Goal: Find specific page/section

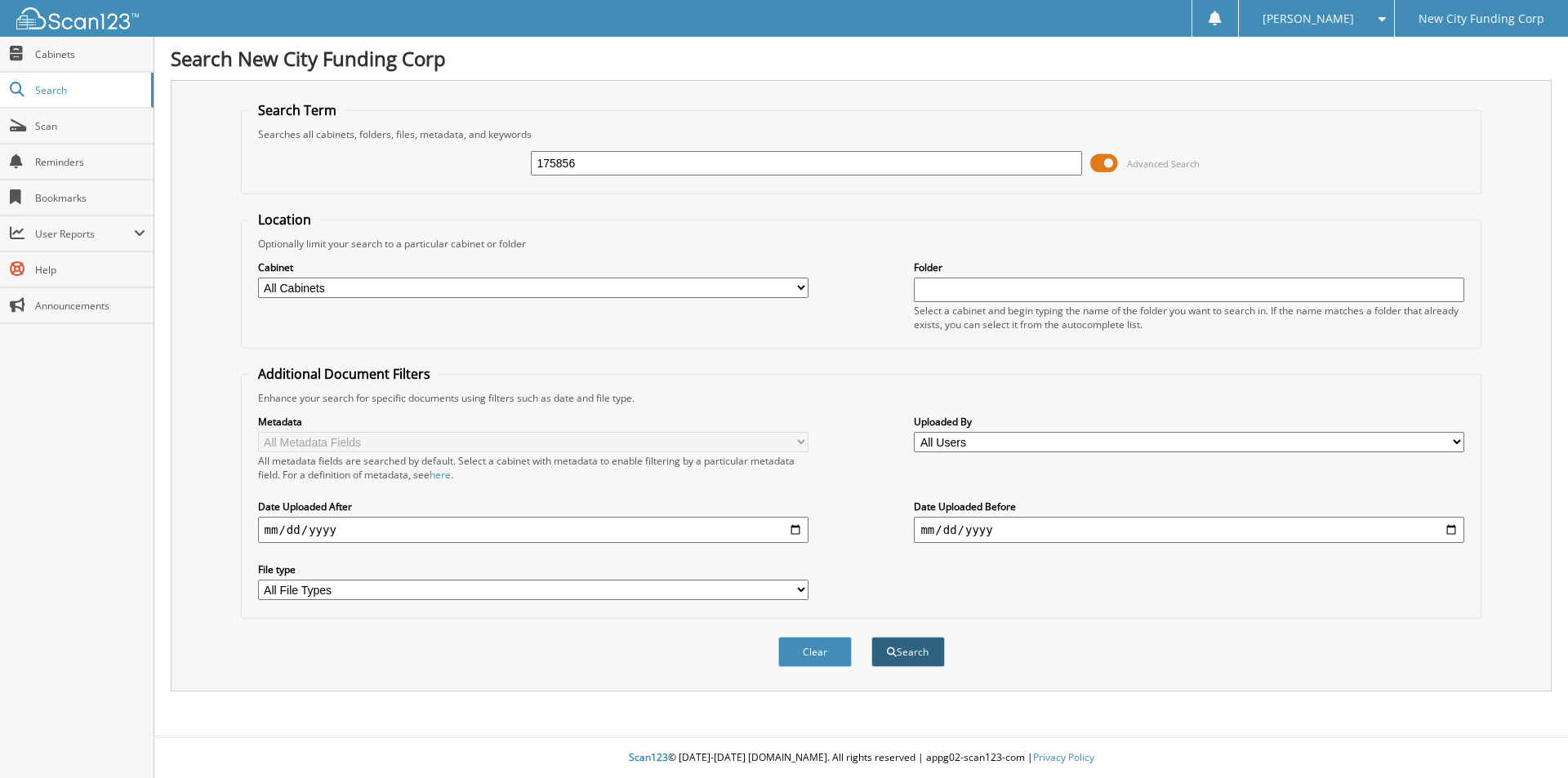
type input "175856"
click at [924, 645] on button "Search" at bounding box center [908, 651] width 73 height 30
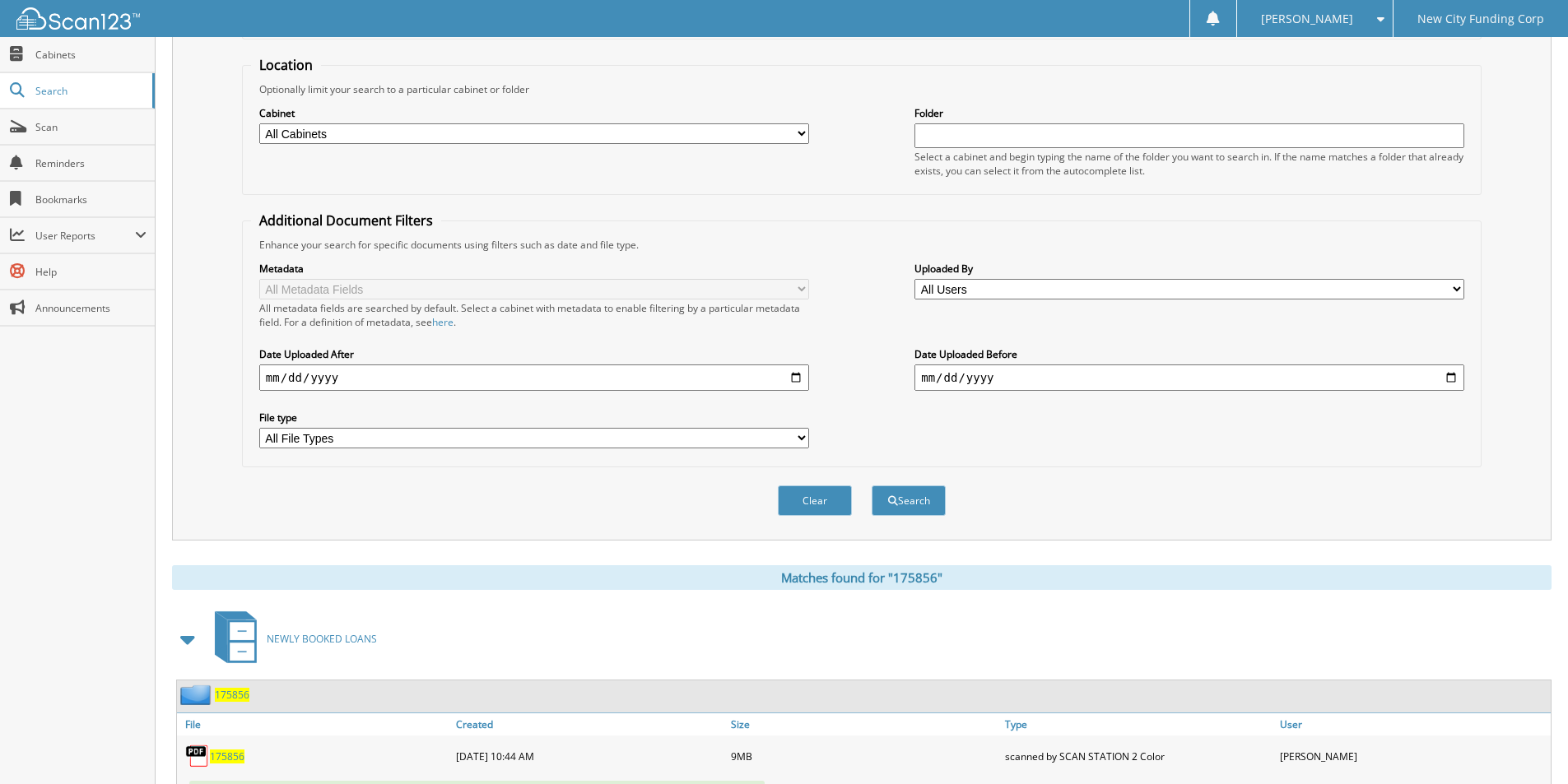
scroll to position [228, 0]
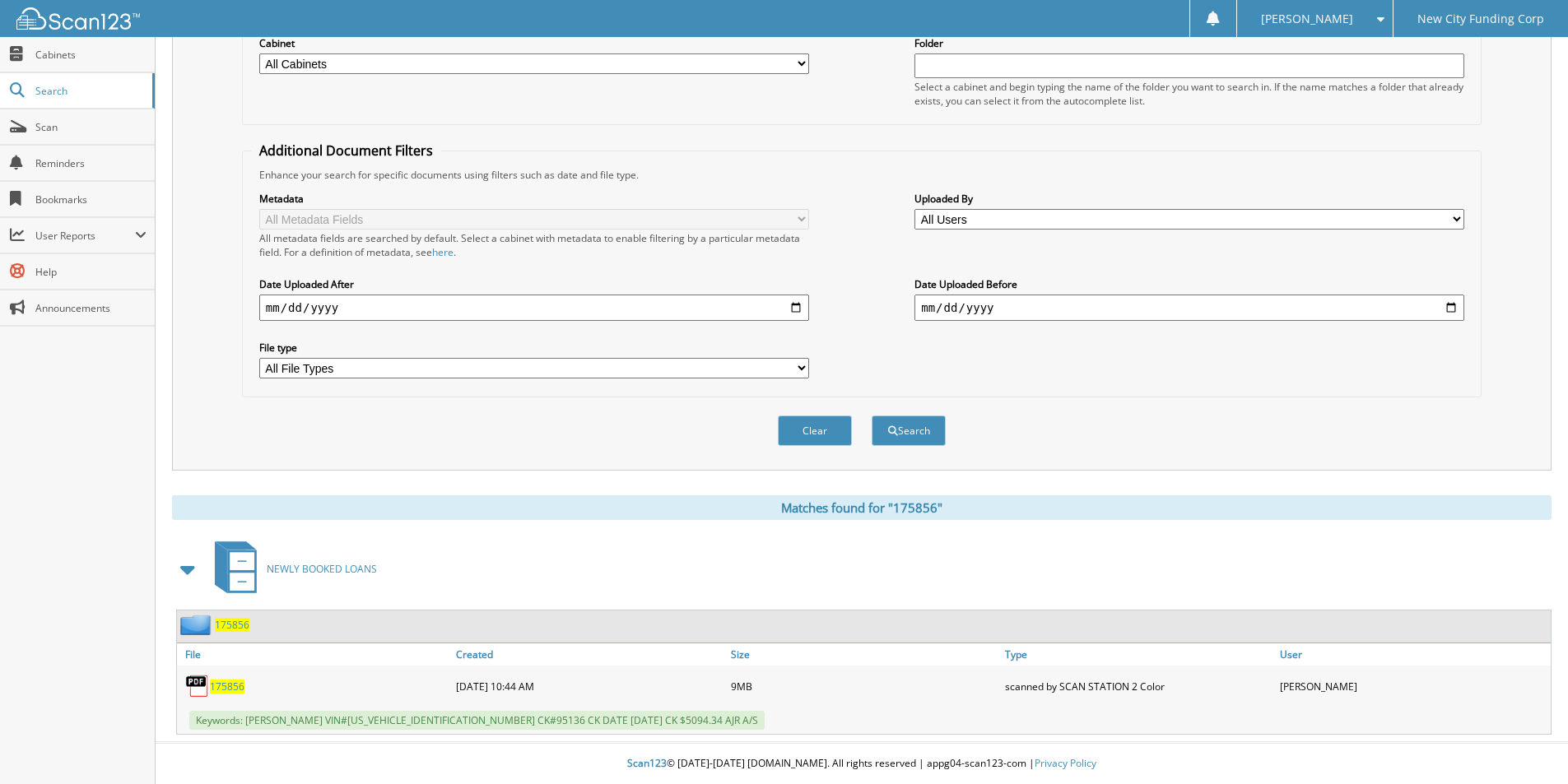
click at [223, 678] on div "175856" at bounding box center [315, 686] width 275 height 33
click at [228, 683] on span "175856" at bounding box center [228, 686] width 35 height 14
